Goal: Task Accomplishment & Management: Manage account settings

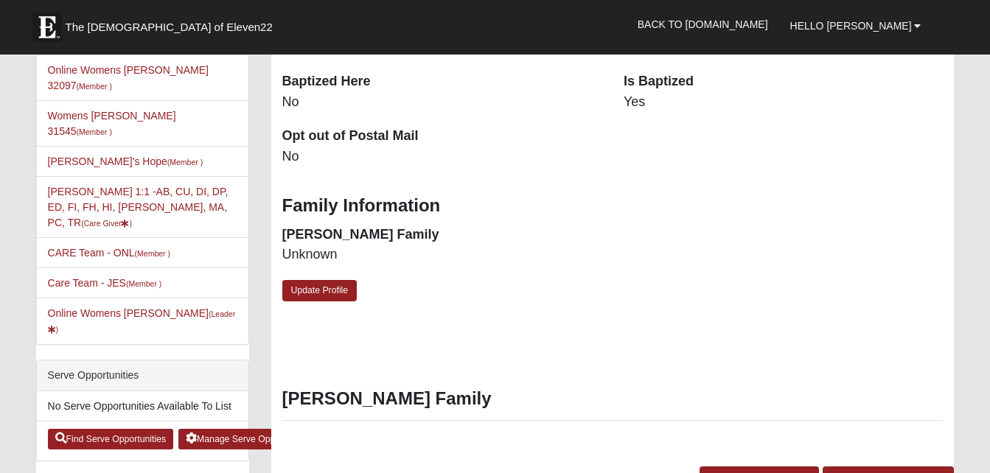
scroll to position [407, 0]
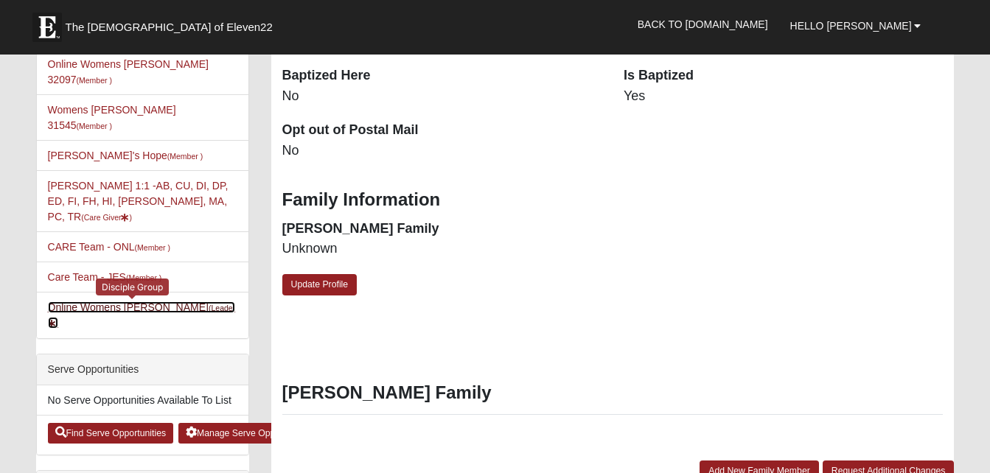
click at [56, 320] on icon at bounding box center [52, 324] width 8 height 8
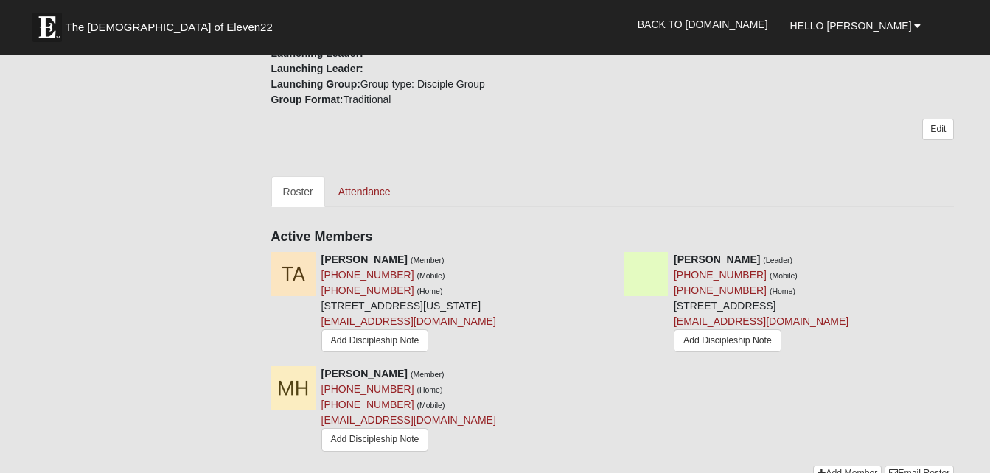
scroll to position [494, 0]
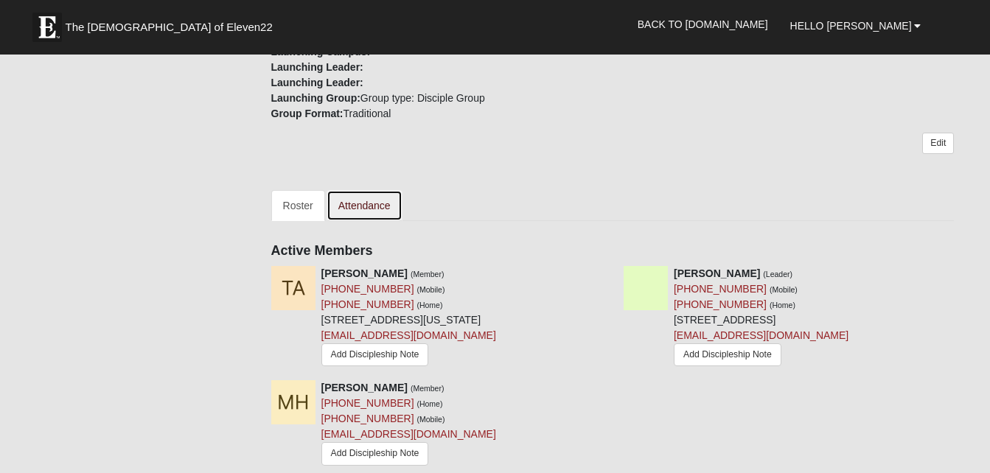
click at [357, 211] on link "Attendance" at bounding box center [364, 205] width 76 height 31
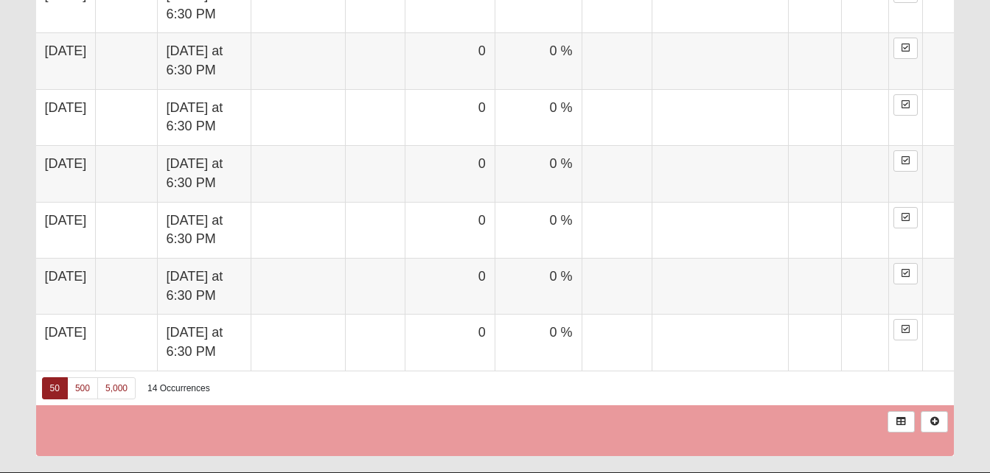
scroll to position [1419, 0]
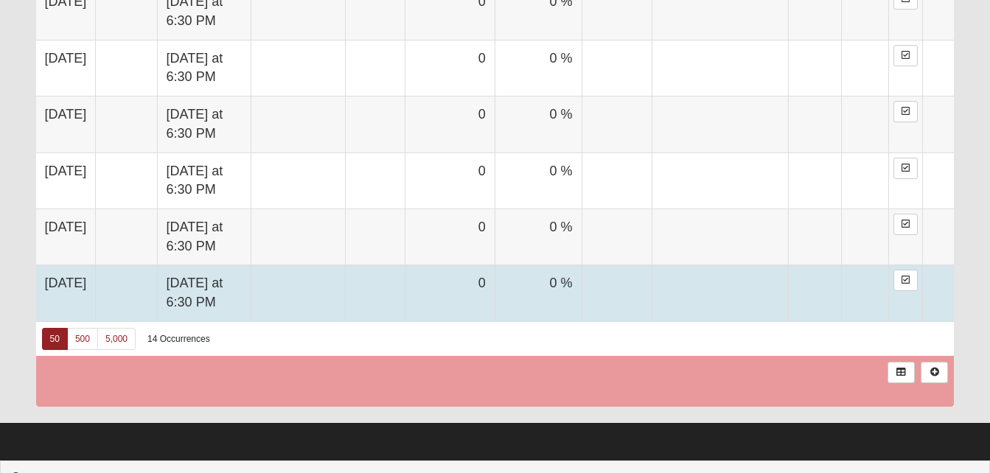
click at [333, 299] on td at bounding box center [298, 293] width 94 height 56
